Goal: Task Accomplishment & Management: Manage account settings

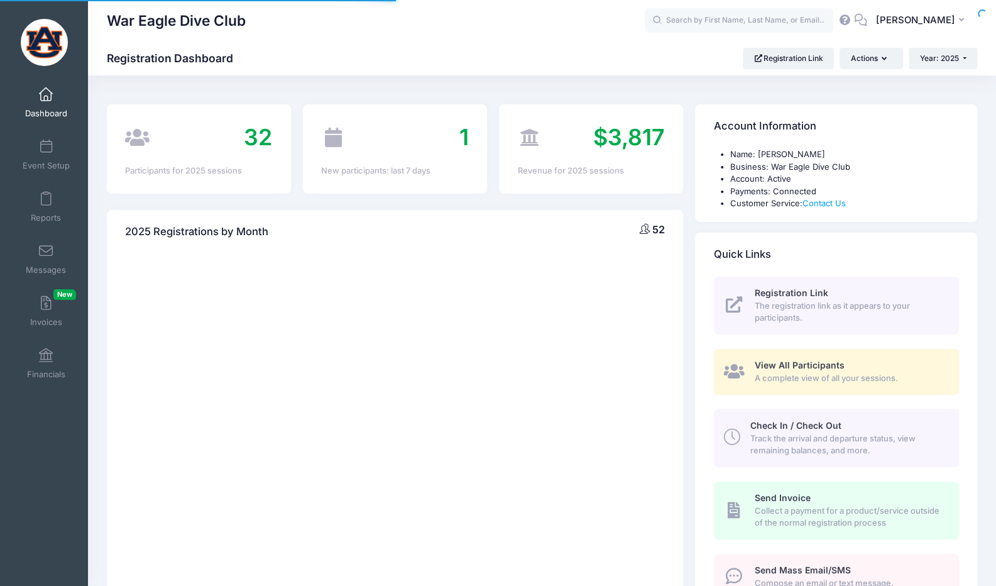
select select
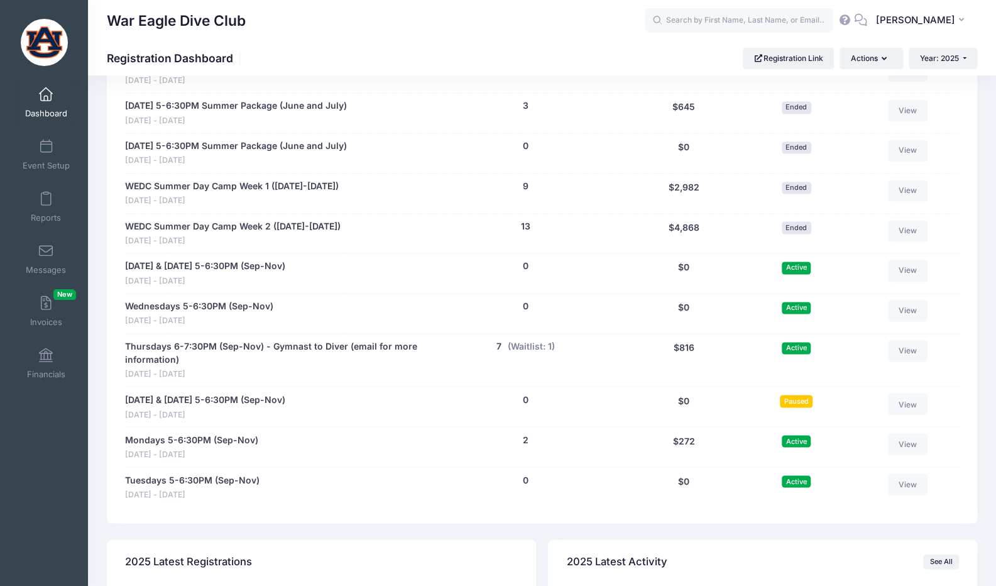
scroll to position [1107, 0]
click at [908, 348] on link "View" at bounding box center [908, 351] width 40 height 21
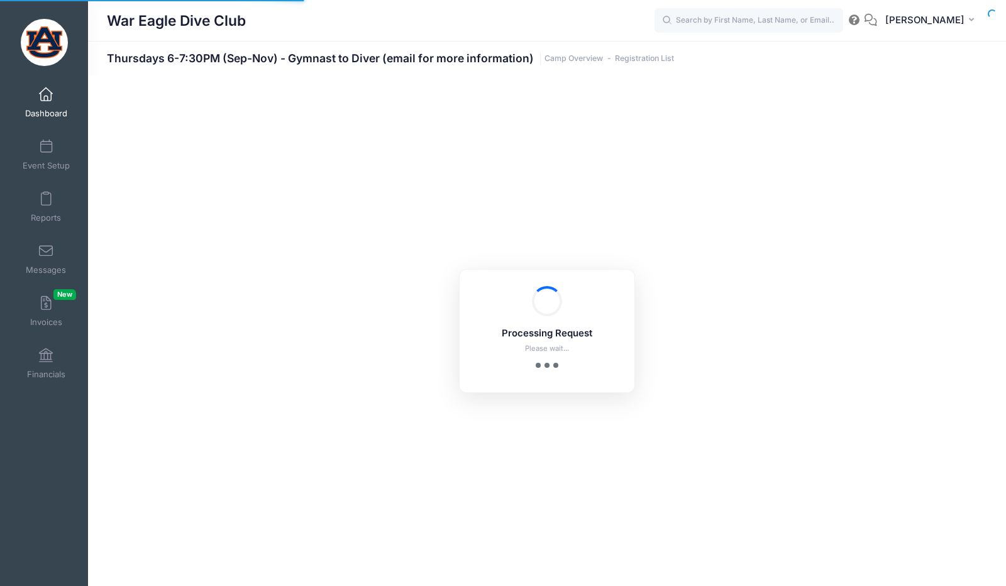
select select "10"
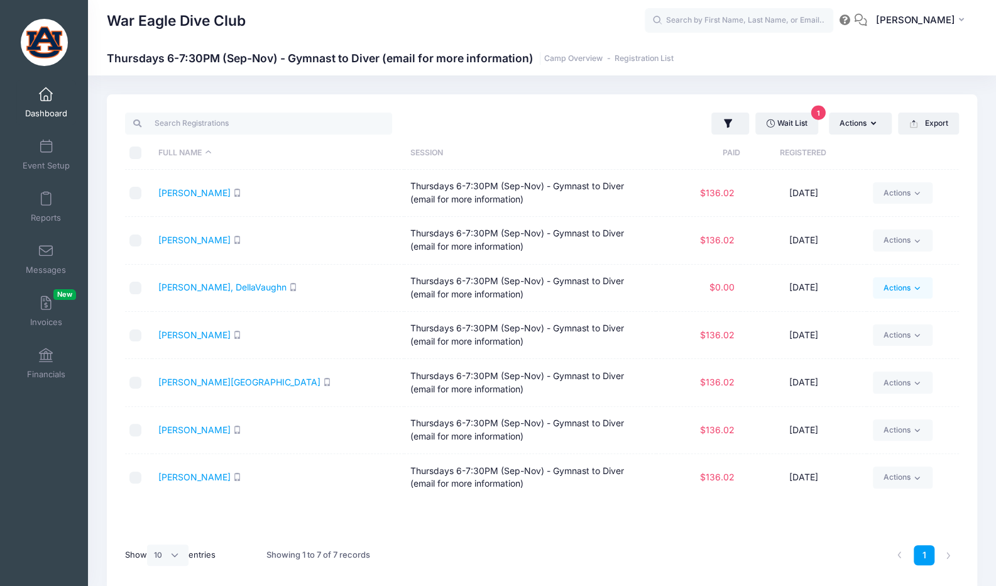
click at [894, 295] on link "Actions" at bounding box center [903, 287] width 60 height 21
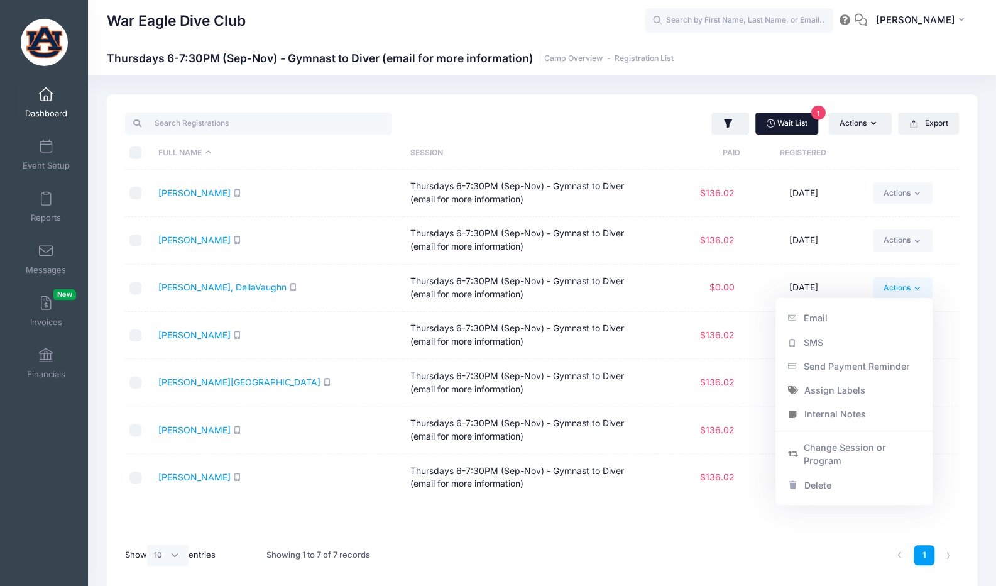
click at [776, 121] on link "Wait List 1" at bounding box center [787, 123] width 63 height 21
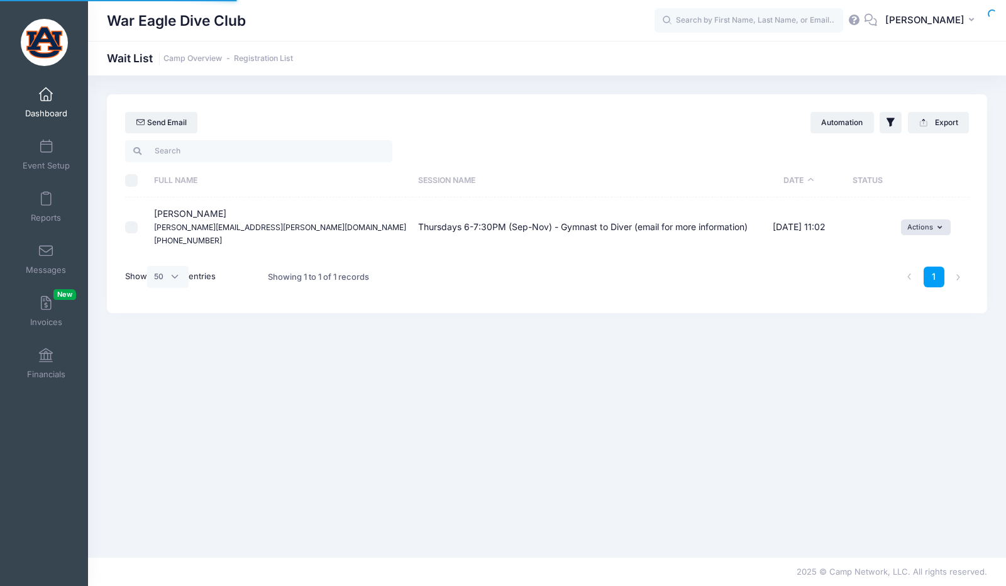
select select "50"
click at [920, 231] on button "Actions" at bounding box center [926, 226] width 50 height 15
click at [920, 253] on link "Invite" at bounding box center [910, 255] width 55 height 24
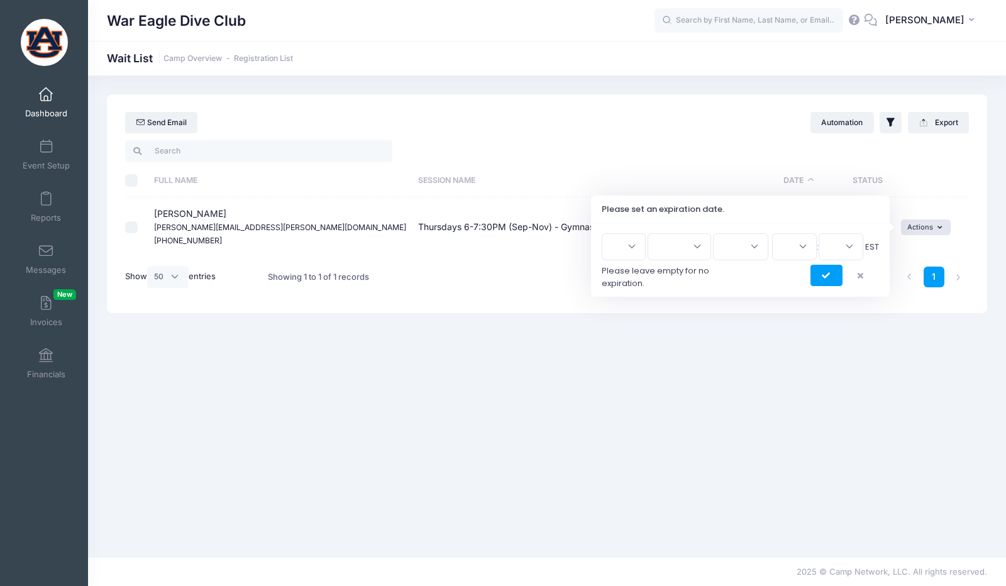
click at [642, 246] on select "1 2 3 4 5 6 7 8 9 10 11 12 13 14 15 16 17 18 19 20 21 22 23 24 25 26 27 28 29 3…" at bounding box center [624, 246] width 44 height 27
click at [827, 278] on button "submit" at bounding box center [826, 275] width 32 height 21
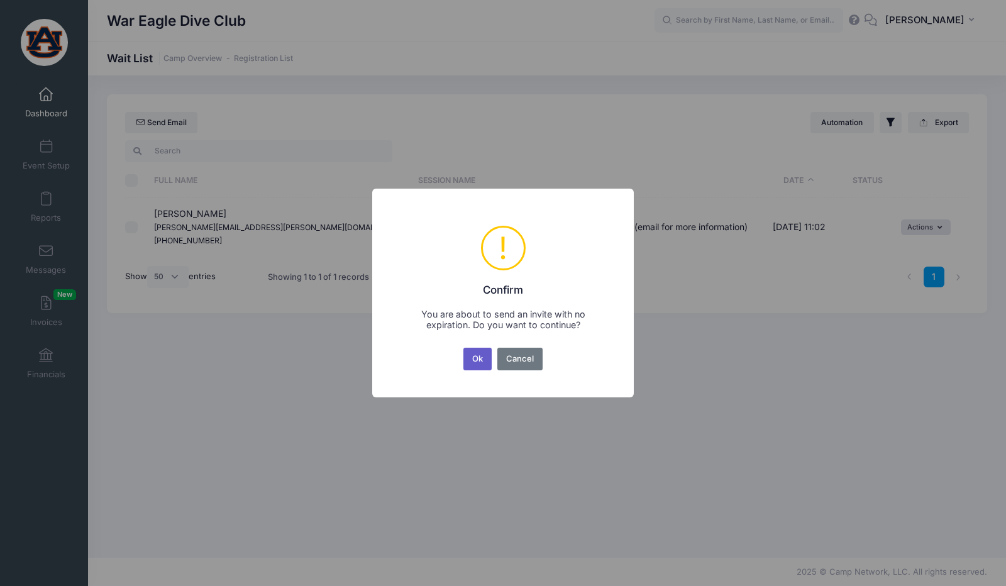
click at [474, 360] on button "Ok" at bounding box center [477, 359] width 29 height 23
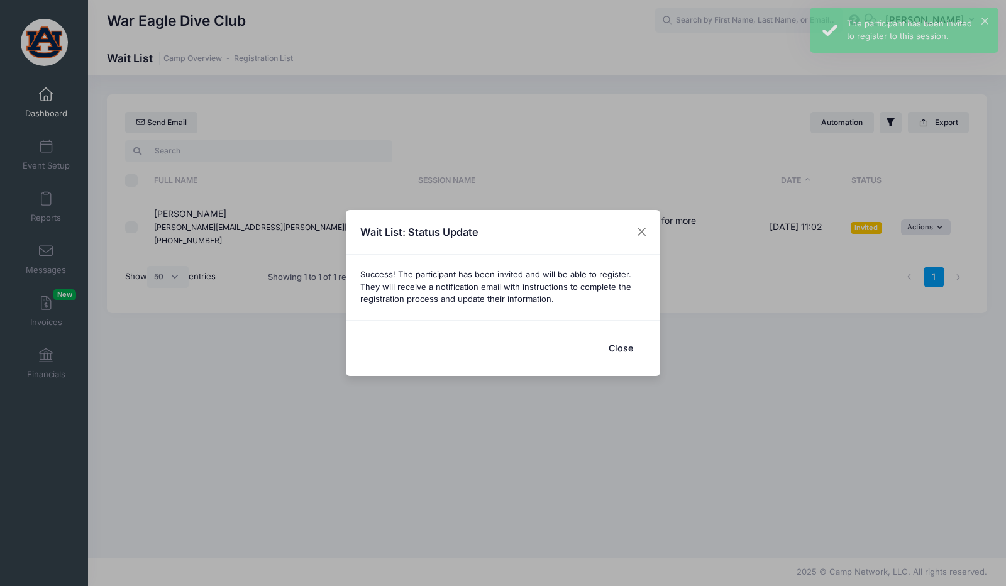
click at [619, 346] on button "Close" at bounding box center [620, 347] width 50 height 27
